Goal: Information Seeking & Learning: Understand process/instructions

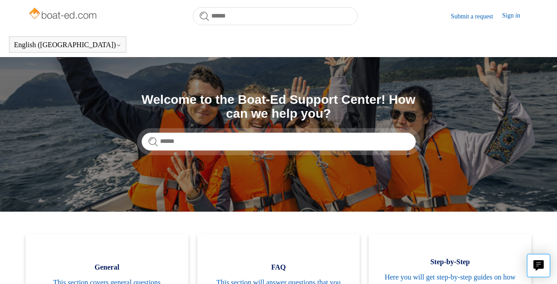
scroll to position [200, 0]
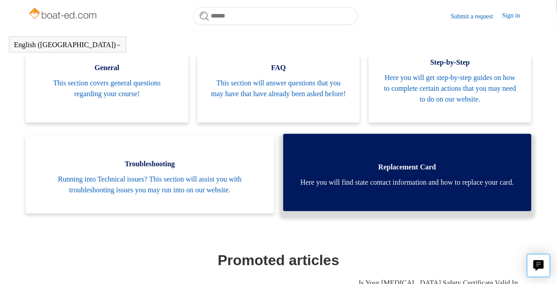
click at [411, 162] on span "Replacement Card" at bounding box center [408, 167] width 222 height 11
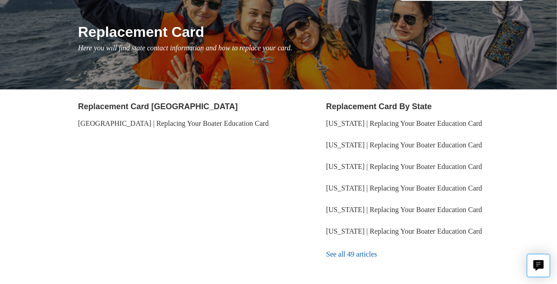
scroll to position [135, 0]
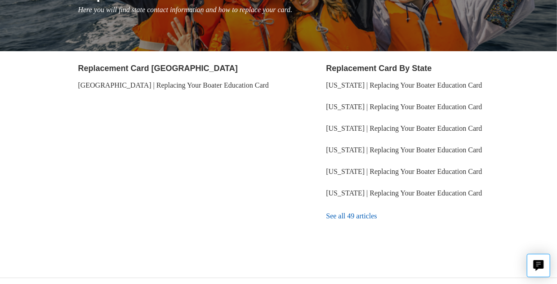
click at [340, 214] on link "See all 49 articles" at bounding box center [427, 216] width 203 height 24
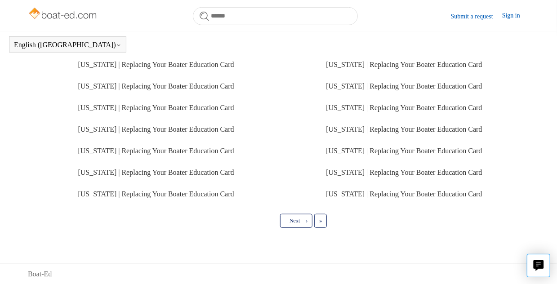
scroll to position [307, 0]
click at [298, 223] on span "Next" at bounding box center [294, 221] width 10 height 6
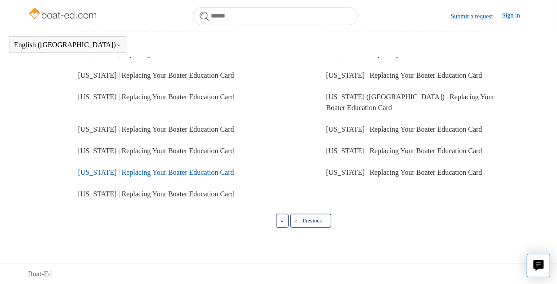
click at [118, 174] on link "Alabama | Replacing Your Boater Education Card" at bounding box center [156, 173] width 156 height 8
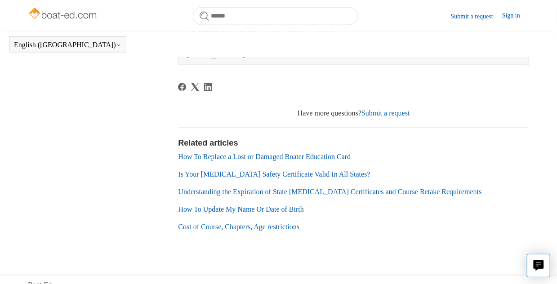
scroll to position [537, 0]
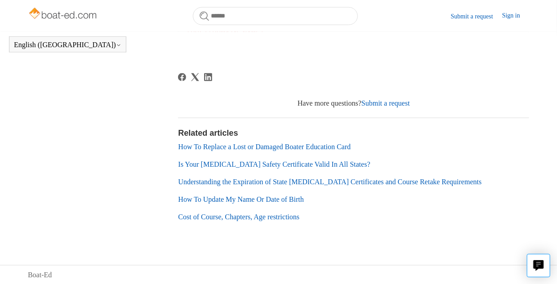
click at [267, 183] on link "Understanding the Expiration of State [MEDICAL_DATA] Certificates and Course Re…" at bounding box center [329, 182] width 303 height 8
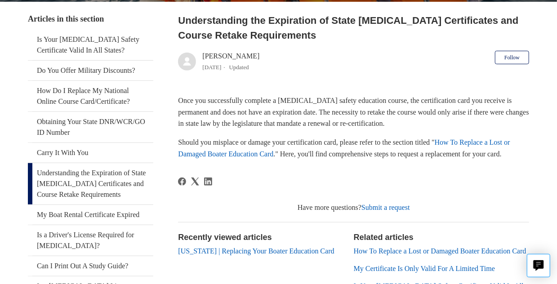
scroll to position [179, 0]
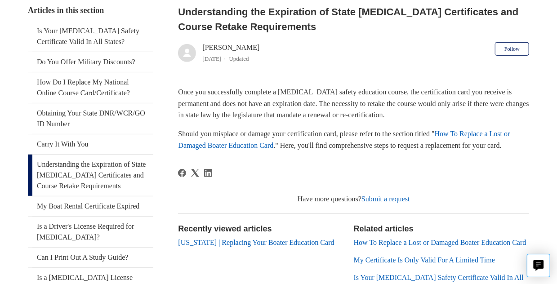
click at [238, 141] on link "How To Replace a Lost or Damaged Boater Education Card" at bounding box center [344, 139] width 332 height 19
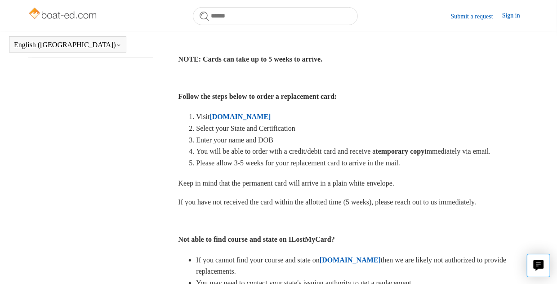
scroll to position [245, 0]
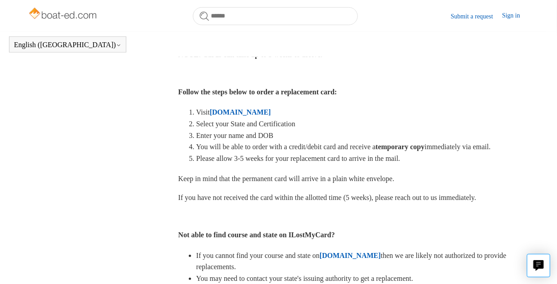
click at [240, 116] on strong "[DOMAIN_NAME]" at bounding box center [240, 112] width 61 height 8
